Goal: Entertainment & Leisure: Consume media (video, audio)

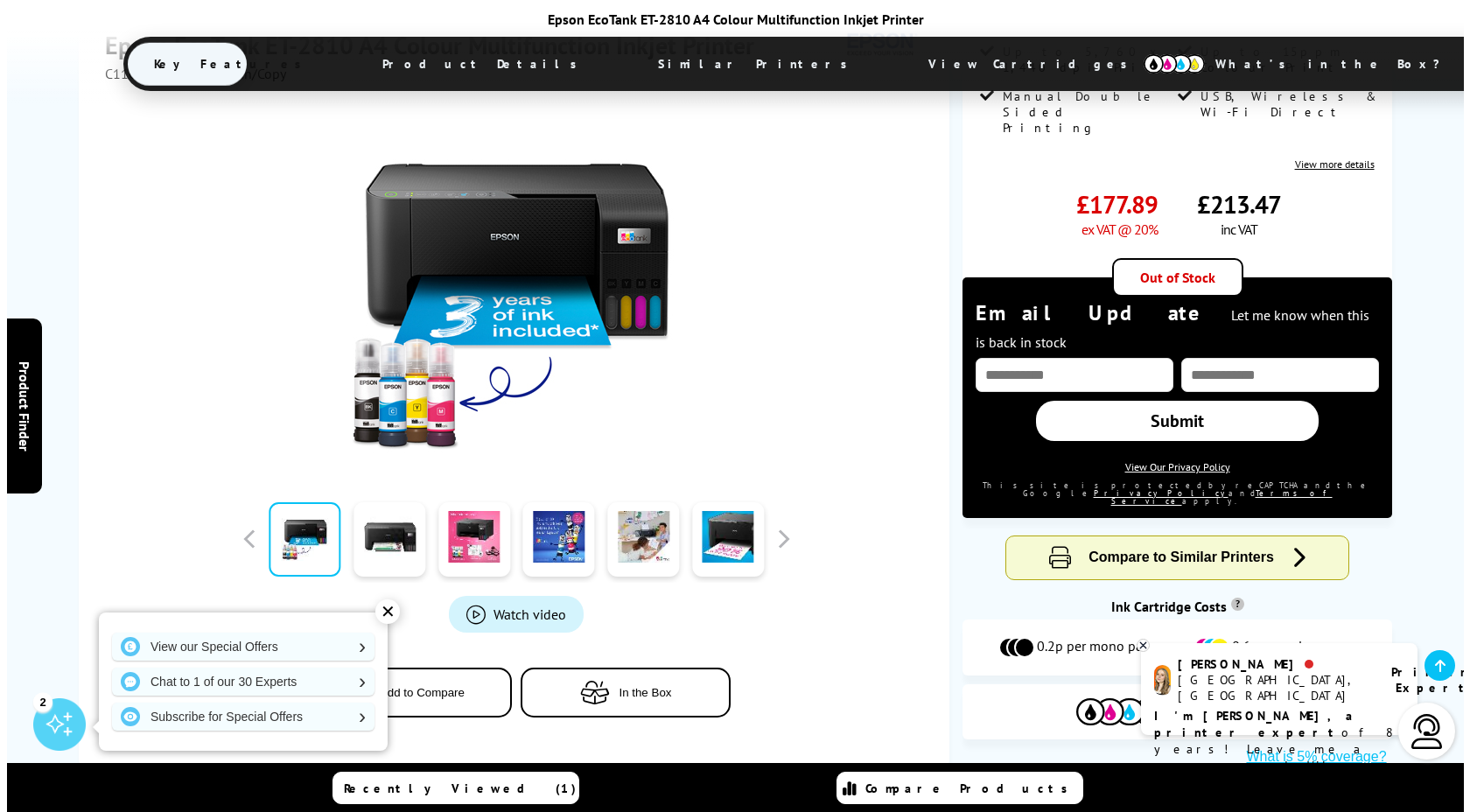
scroll to position [612, 0]
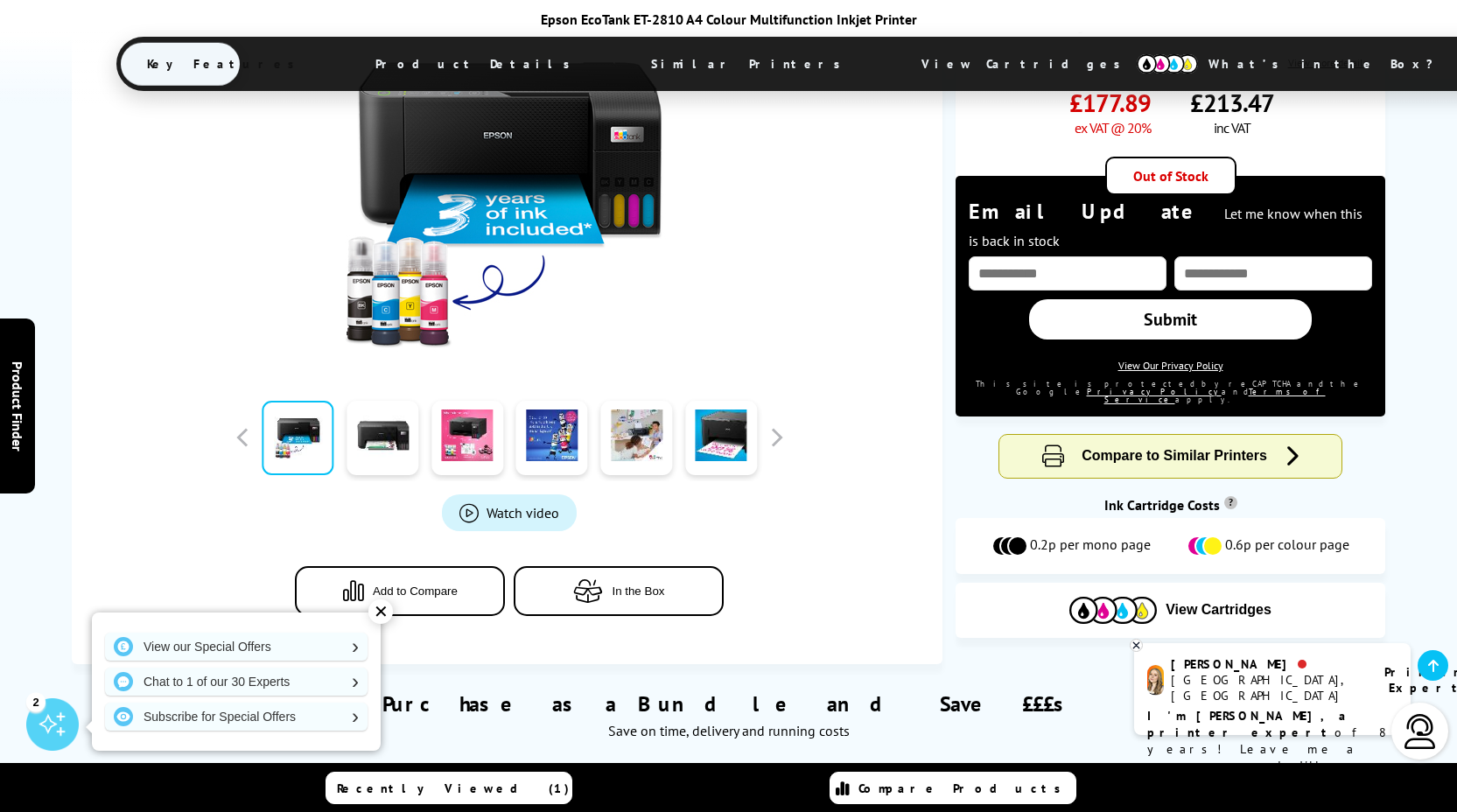
click at [512, 504] on span "Watch video" at bounding box center [523, 512] width 72 height 18
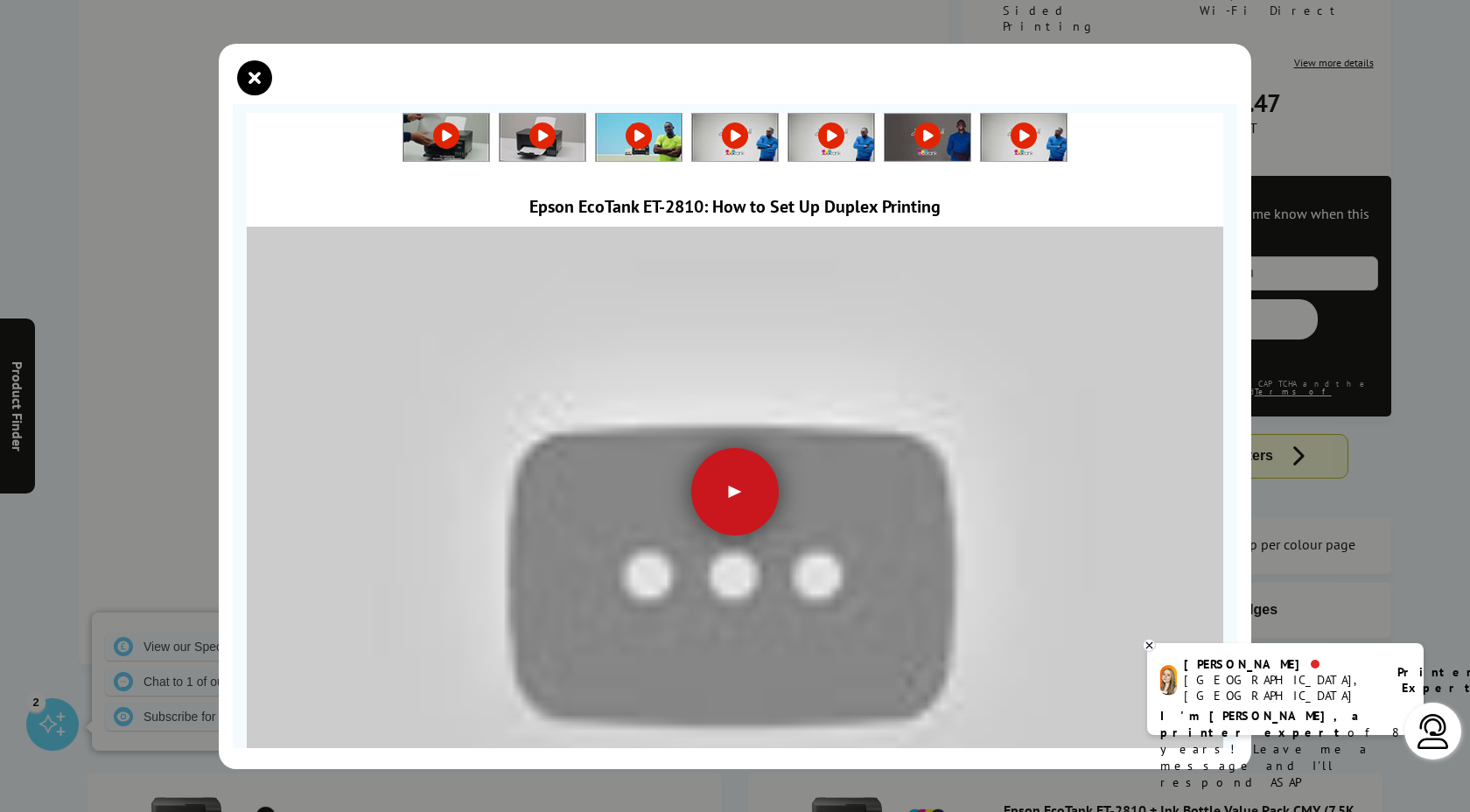
click at [735, 499] on div at bounding box center [735, 491] width 87 height 87
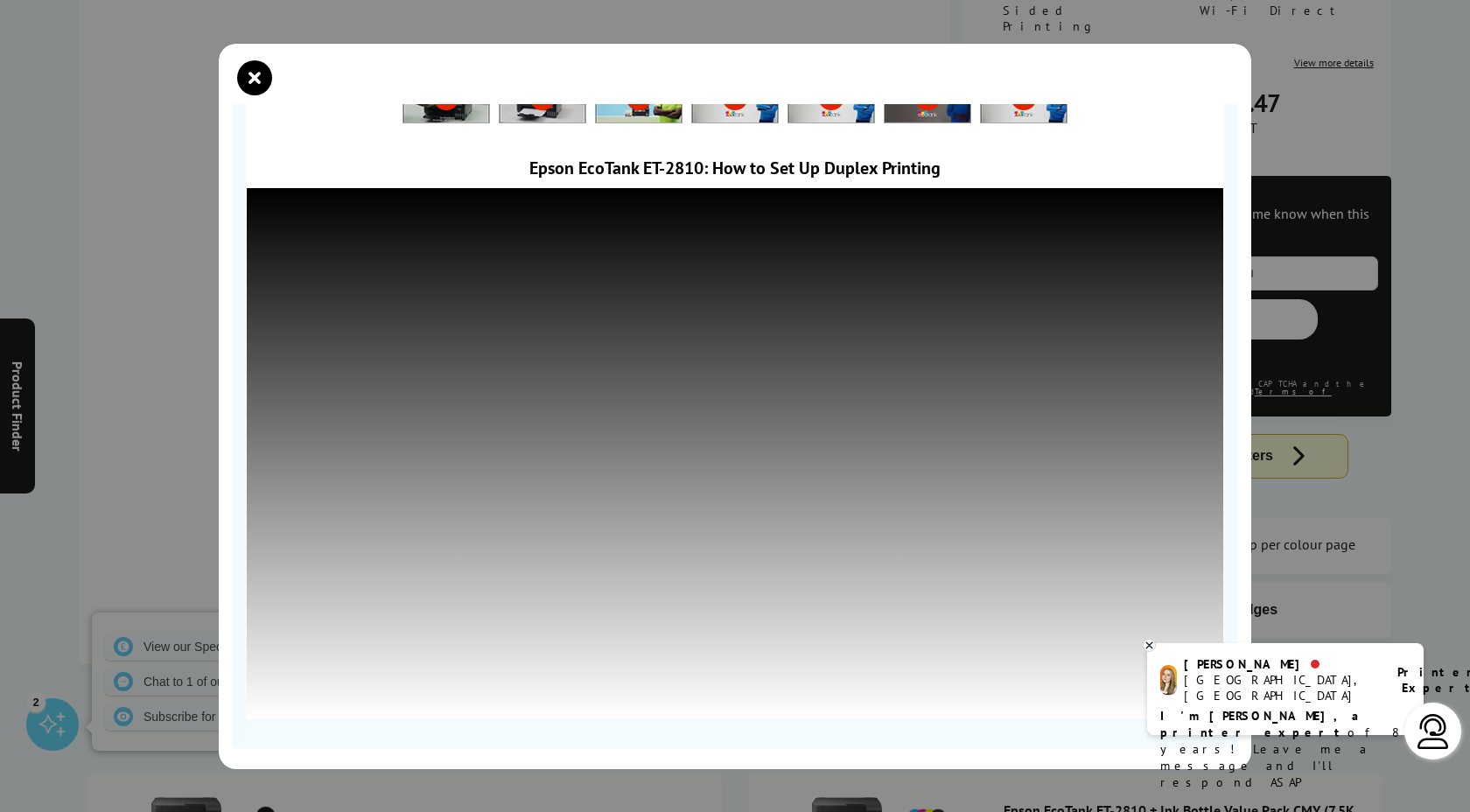
scroll to position [33, 0]
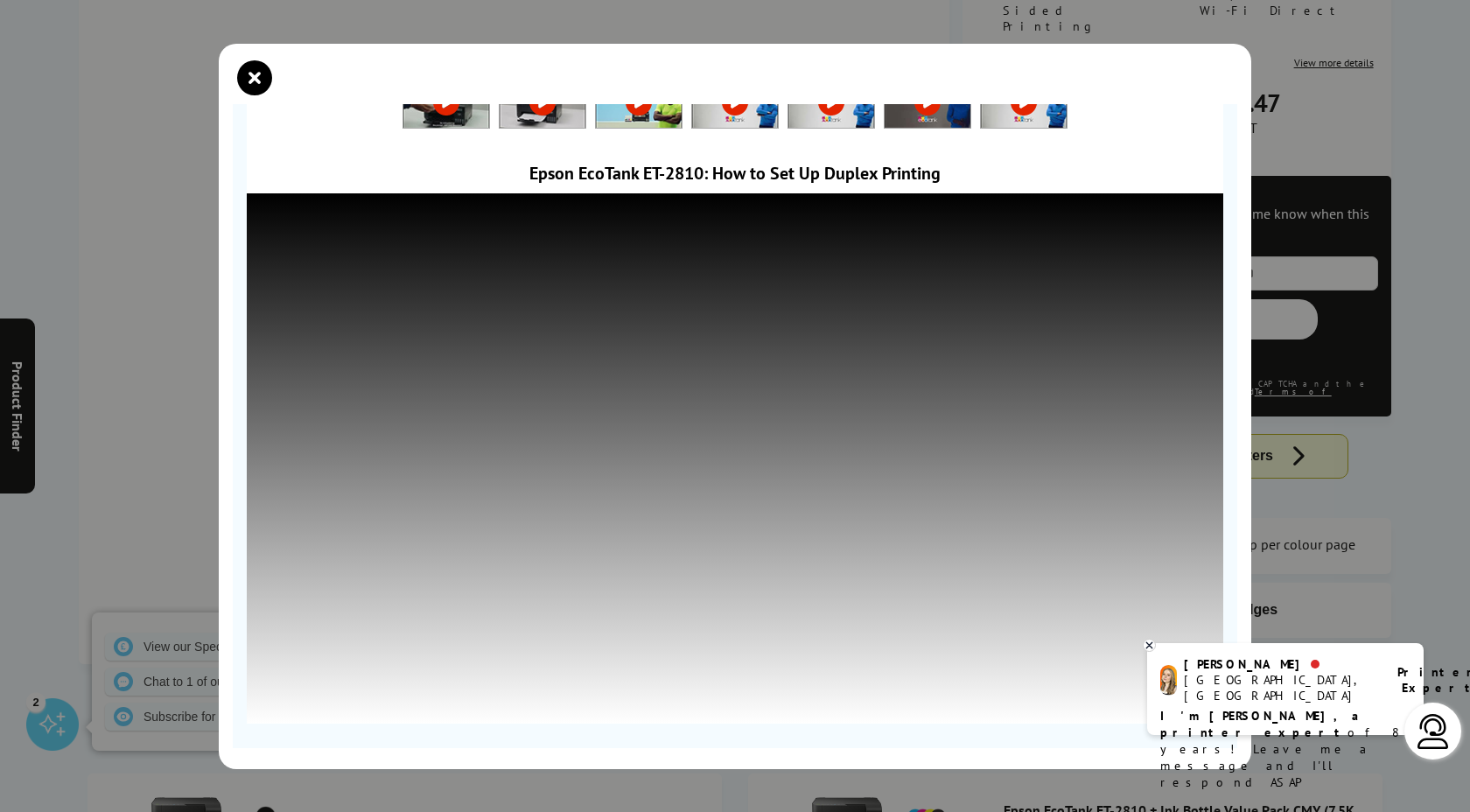
click at [17, 257] on div at bounding box center [735, 406] width 1470 height 812
